Goal: Communication & Community: Answer question/provide support

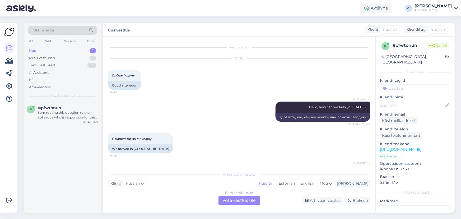
scroll to position [243, 0]
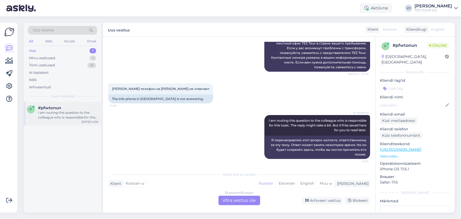
click at [71, 117] on div "I am routing this question to the colleague who is responsible for this topic. …" at bounding box center [68, 115] width 60 height 10
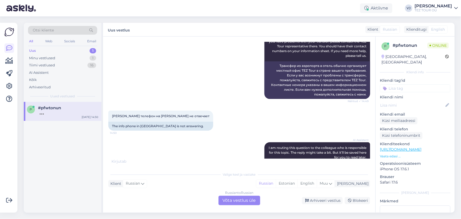
scroll to position [249, 0]
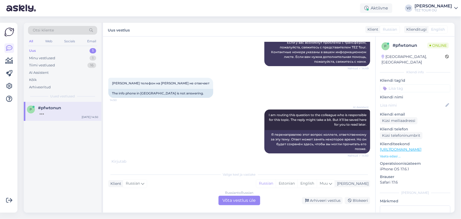
click at [247, 199] on div "Russian to Russian Võta vestlus üle" at bounding box center [240, 201] width 42 height 10
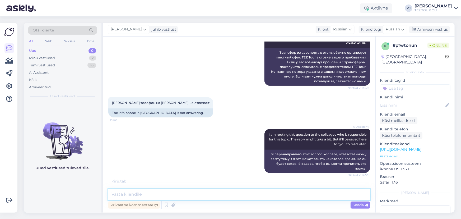
click at [248, 194] on textarea at bounding box center [239, 194] width 262 height 11
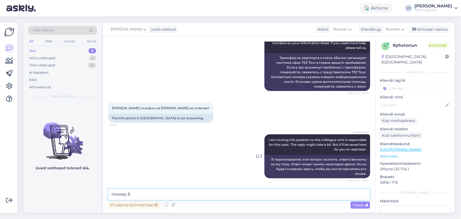
scroll to position [224, 0]
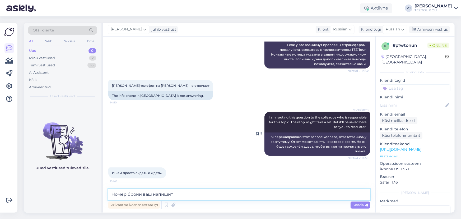
type textarea "Номер брони ваш напишите"
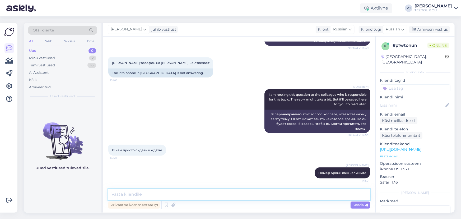
click at [238, 195] on textarea at bounding box center [239, 194] width 262 height 11
type textarea "223......"
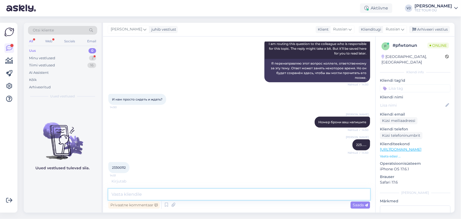
scroll to position [338, 0]
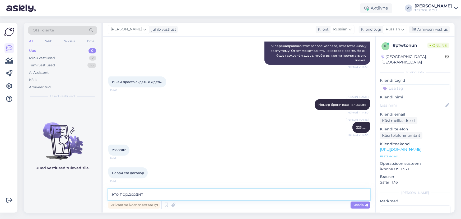
type textarea "это подходит"
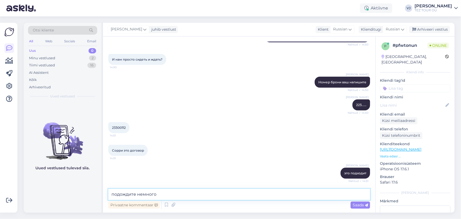
type textarea "подождите немного"
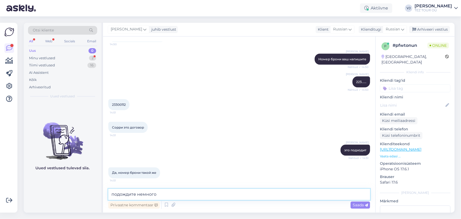
click at [184, 193] on textarea "подождите немного" at bounding box center [239, 194] width 262 height 11
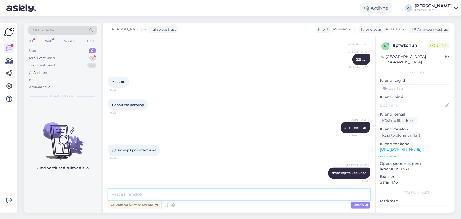
click at [160, 196] on textarea at bounding box center [239, 194] width 262 height 11
type textarea "Мы попробуем сейчас сами дозвониться"
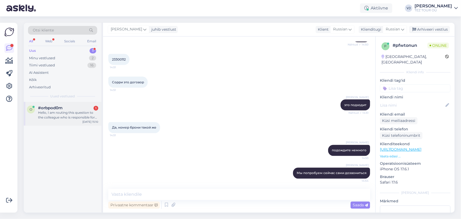
click at [65, 117] on div "Hello, I am routing this question to the colleague who is responsible for this …" at bounding box center [68, 115] width 60 height 10
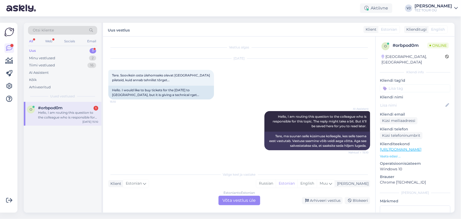
click at [394, 147] on link "https://www.teztour.ee/" at bounding box center [401, 149] width 42 height 5
click at [253, 198] on div "Estonian to Estonian Võta vestlus üle" at bounding box center [240, 201] width 42 height 10
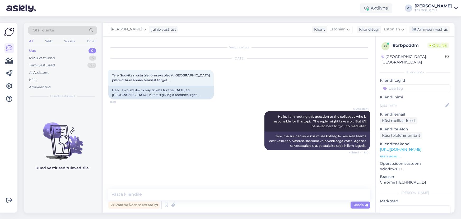
click at [414, 84] on input at bounding box center [415, 88] width 71 height 8
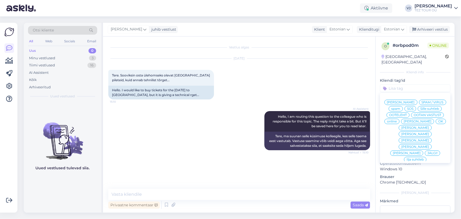
click at [418, 100] on div "Vladimir Suhtleb" at bounding box center [401, 102] width 33 height 5
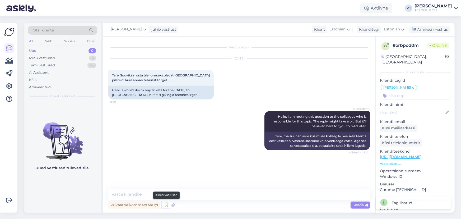
click at [164, 206] on icon at bounding box center [166, 205] width 6 height 8
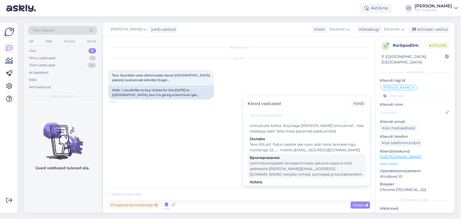
scroll to position [285, 0]
click at [326, 160] on div "Lemmikreisipaketi broneerimiseks palume saata e-mail aadressile vladimir@teztou…" at bounding box center [307, 168] width 114 height 17
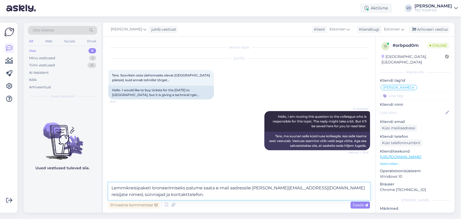
drag, startPoint x: 269, startPoint y: 187, endPoint x: 253, endPoint y: 188, distance: 16.4
click at [253, 188] on textarea "Lemmikreisipaketi broneerimiseks palume saata e-mail aadressile vladimir@teztou…" at bounding box center [239, 190] width 262 height 17
click at [151, 185] on textarea "Lemmikreisipaketi broneerimiseks palume saata e-mail aadressile info@teztour.ee…" at bounding box center [239, 190] width 262 height 17
click at [238, 186] on textarea "Lemmikreisipaketi või lennupiletite broneerimiseks palume saata e-mail aadressi…" at bounding box center [239, 190] width 262 height 17
click at [108, 188] on textarea "Lemmikreisipaketi või lennupiletite broneerimiseks palume Teid saata e-mail aad…" at bounding box center [239, 190] width 262 height 17
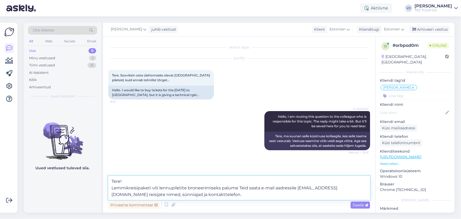
type textarea "Tere! Lemmikreisipaketi või lennupiletite broneerimiseks palume Teid saata e-ma…"
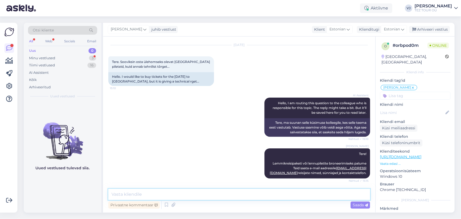
scroll to position [36, 0]
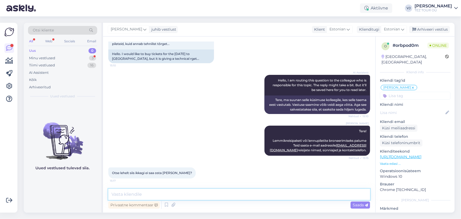
click at [157, 197] on textarea at bounding box center [239, 194] width 262 height 11
drag, startPoint x: 237, startPoint y: 191, endPoint x: 25, endPoint y: 190, distance: 211.7
click at [25, 190] on div "Otsi kliente All Web Socials Email Uus 0 Minu vestlused 3 Tiimi vestlused 16 AI…" at bounding box center [239, 118] width 431 height 190
paste textarea "Usun, et saab. Kui aga ühendus ei õnnestu, palun saatke mulle e-mail – vastan h…"
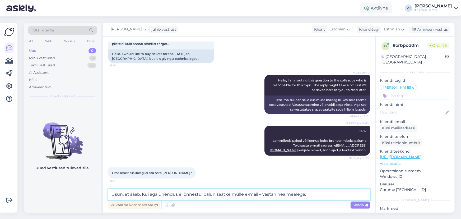
click at [173, 194] on textarea "Usun, et saab. Kui aga ühendus ei õnnestu, palun saatke mulle e-mail – vastan h…" at bounding box center [239, 194] width 262 height 11
click at [219, 195] on textarea "Usun, et saab. Kui aga ei õnnestu, palun saatke mulle e-mail – vastan hea meele…" at bounding box center [239, 194] width 262 height 11
type textarea "Usun, et saab. Kui aga ei õnnestu, palun saatke melle e-mail – vastan hea meele…"
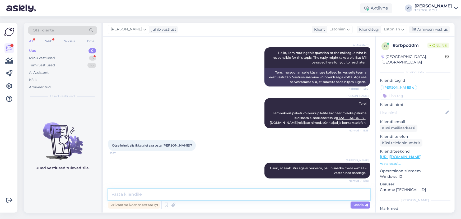
scroll to position [86, 0]
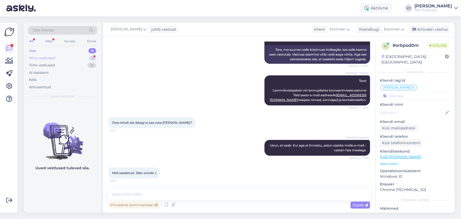
click at [71, 56] on div "Minu vestlused 3" at bounding box center [62, 57] width 69 height 7
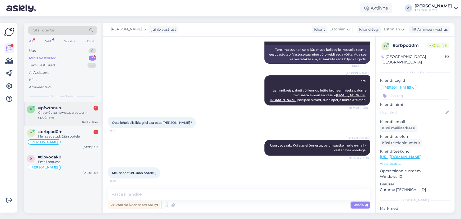
click at [77, 113] on div "Спасибо за помощь в решении проблемы" at bounding box center [68, 115] width 60 height 10
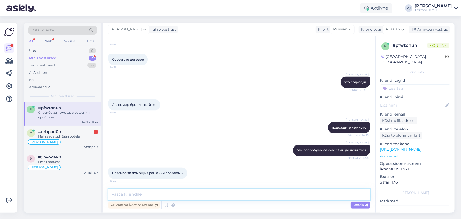
click at [198, 197] on textarea at bounding box center [239, 194] width 262 height 11
click at [209, 196] on textarea at bounding box center [239, 194] width 262 height 11
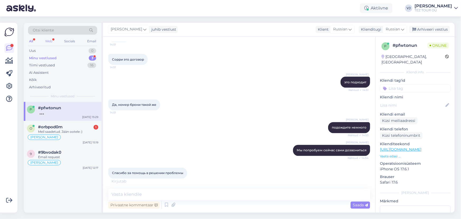
click at [50, 40] on div "Web" at bounding box center [48, 41] width 9 height 7
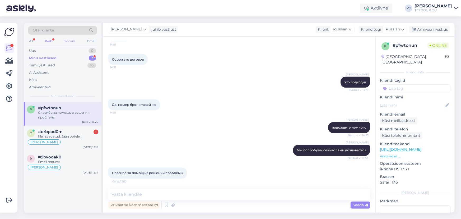
click at [67, 40] on div "Socials" at bounding box center [69, 41] width 13 height 7
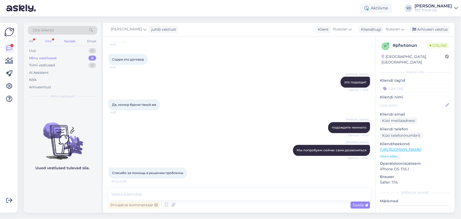
click at [51, 40] on div "Web" at bounding box center [48, 41] width 9 height 7
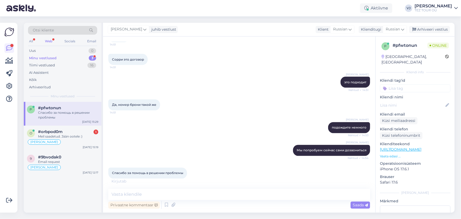
scroll to position [474, 0]
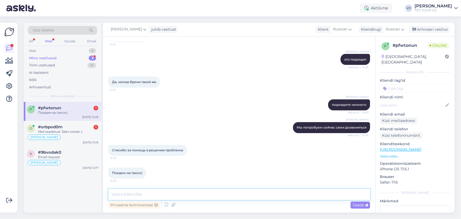
click at [201, 195] on textarea at bounding box center [239, 194] width 262 height 11
type textarea "z"
type textarea "я вас понял - прошу обязательно сохранить чек за такси"
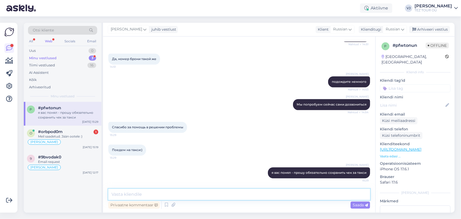
scroll to position [496, 0]
click at [83, 132] on div "#orbpod0m 1" at bounding box center [68, 131] width 60 height 5
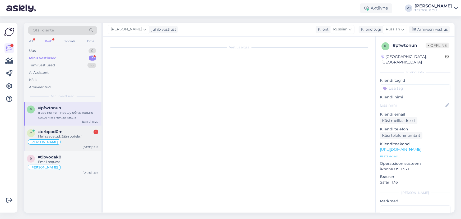
scroll to position [86, 0]
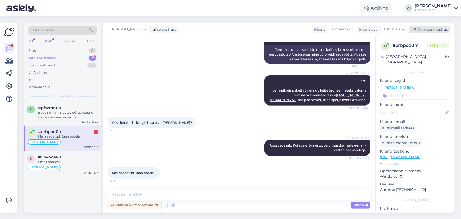
click at [435, 27] on div "Arhiveeri vestlus" at bounding box center [429, 29] width 41 height 7
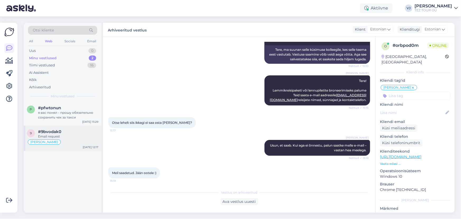
click at [71, 151] on div "9 #9bvodak0 Email request Vladimir Suhtleb Sep 29 12:17" at bounding box center [63, 138] width 78 height 25
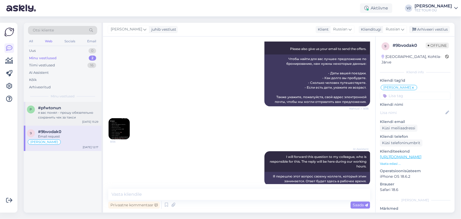
click at [81, 102] on div "p #pfwtonun я вас понял - прошу обязательно сохранить чек за такси Sep 29 15:29" at bounding box center [63, 114] width 78 height 24
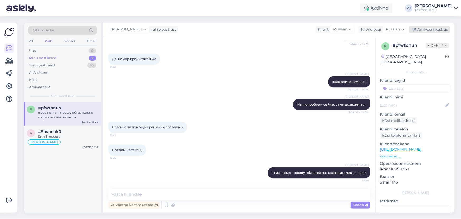
click at [439, 30] on div "Arhiveeri vestlus" at bounding box center [429, 29] width 41 height 7
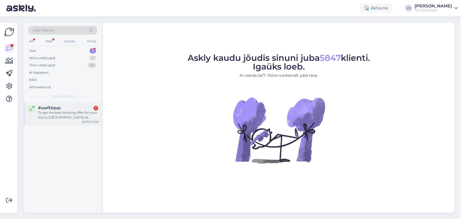
click at [63, 122] on div "u #uwft2qvp 1 To get the best booking offer for your trip to Turkey at Sailars …" at bounding box center [63, 114] width 78 height 24
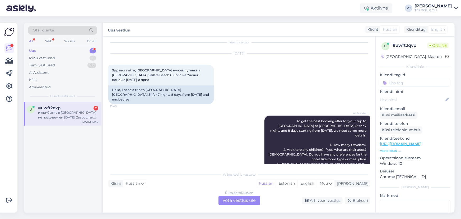
scroll to position [171, 0]
